Goal: Use online tool/utility: Use online tool/utility

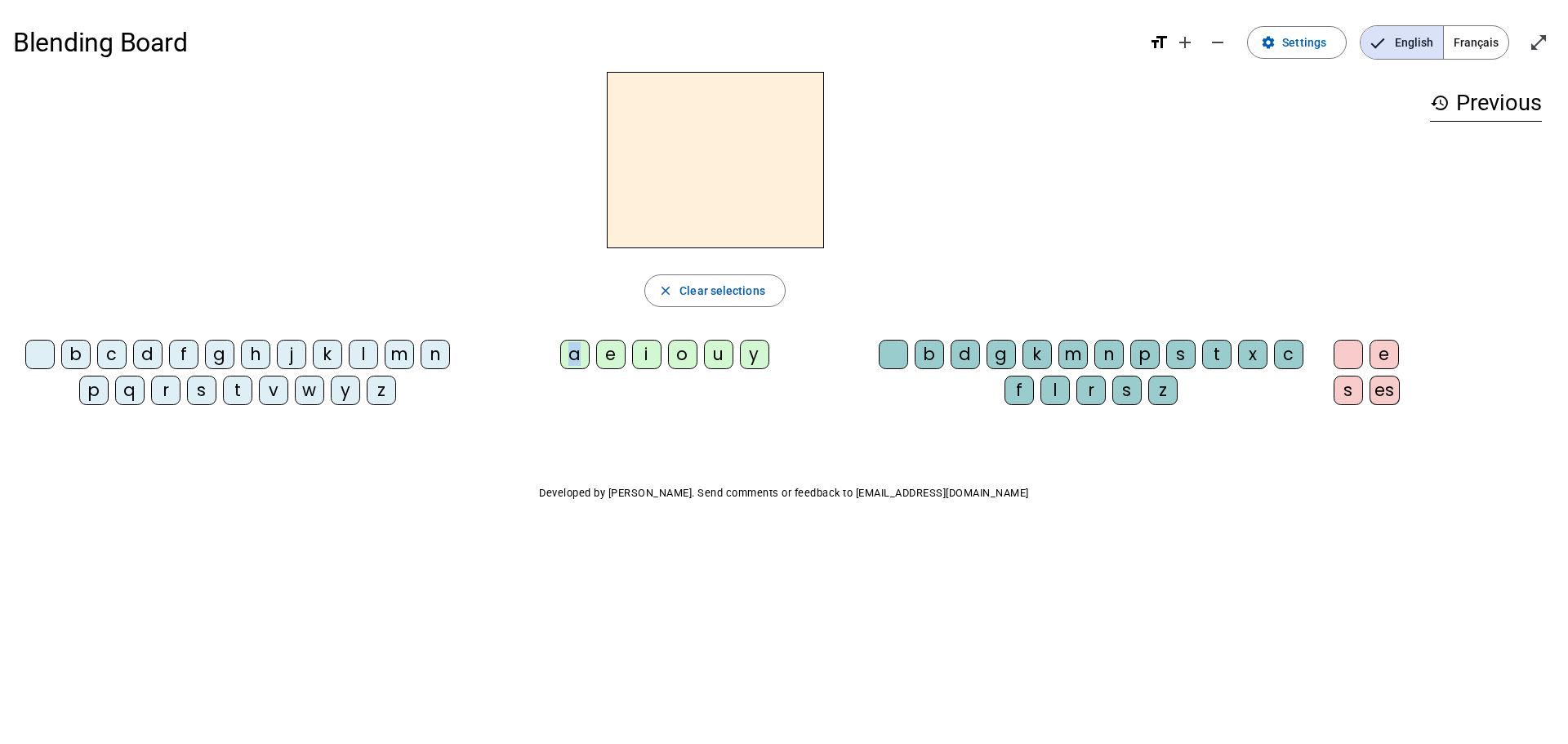
click at [577, 357] on div "a" at bounding box center [575, 354] width 29 height 29
click at [578, 353] on div "a" at bounding box center [575, 354] width 29 height 29
click at [609, 342] on div "e" at bounding box center [611, 354] width 29 height 29
click at [687, 346] on div "o" at bounding box center [683, 354] width 29 height 29
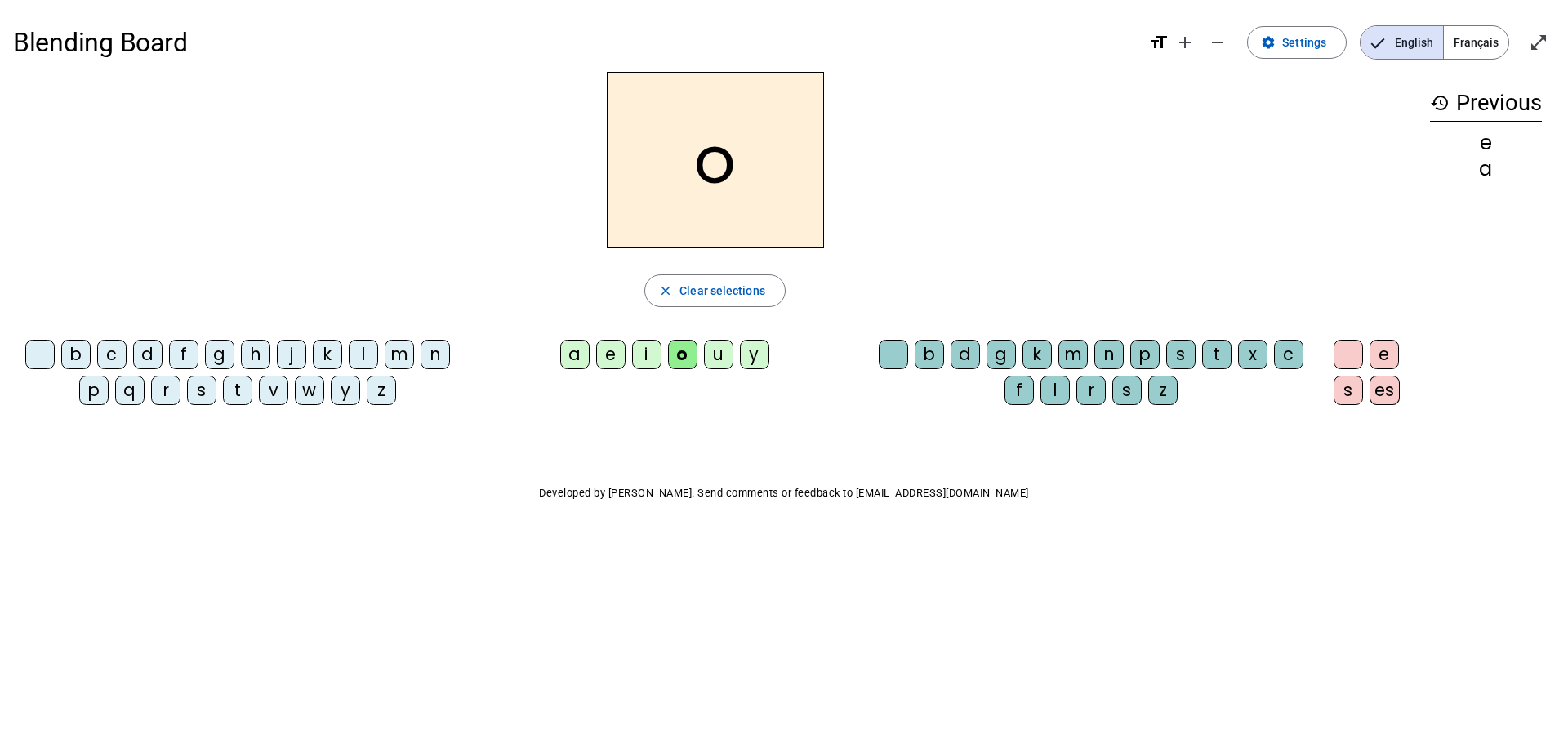
click at [1154, 493] on p "Developed by [PERSON_NAME]. Send comments or feedback to [EMAIL_ADDRESS][DOMAIN…" at bounding box center [784, 494] width 1542 height 20
click at [73, 353] on div "b" at bounding box center [76, 354] width 29 height 29
click at [749, 164] on h2 "bo" at bounding box center [715, 160] width 217 height 177
click at [659, 292] on mat-icon "close" at bounding box center [665, 291] width 15 height 15
